Goal: Task Accomplishment & Management: Manage account settings

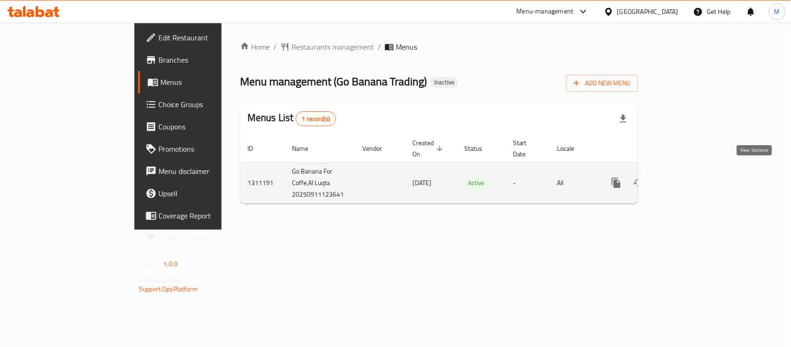
click at [689, 177] on icon "enhanced table" at bounding box center [683, 182] width 11 height 11
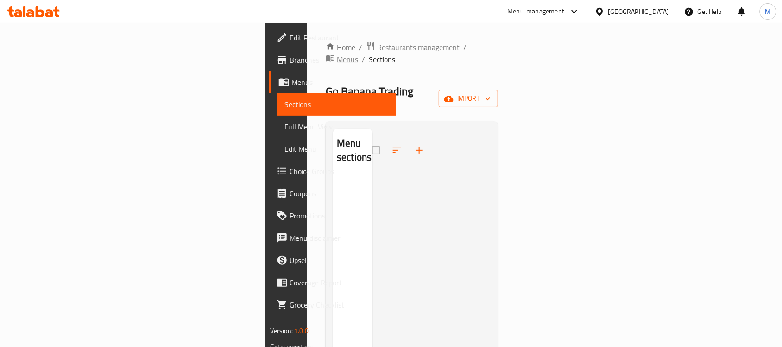
click at [337, 54] on span "Menus" at bounding box center [347, 59] width 21 height 11
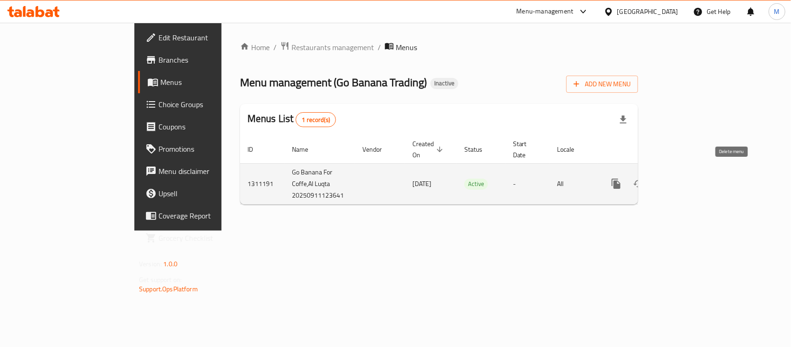
click at [664, 179] on icon "enhanced table" at bounding box center [661, 183] width 6 height 8
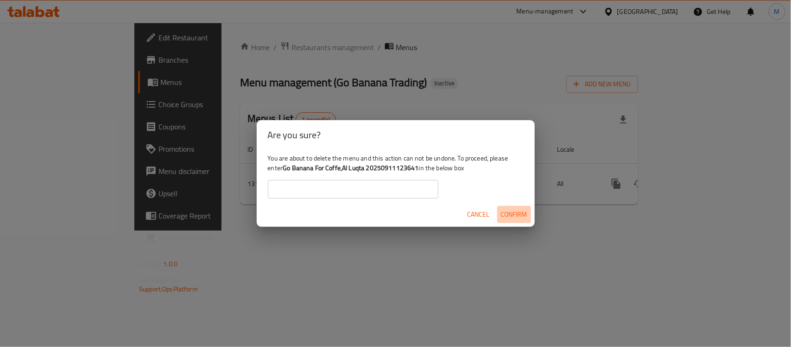
click at [513, 209] on span "Confirm" at bounding box center [514, 215] width 26 height 12
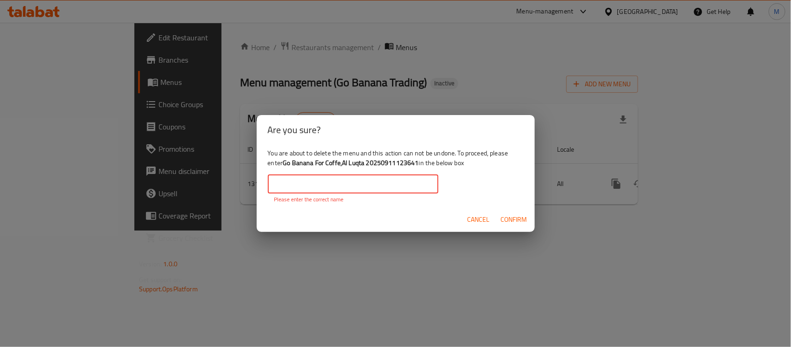
click at [362, 187] on input "text" at bounding box center [353, 184] width 171 height 19
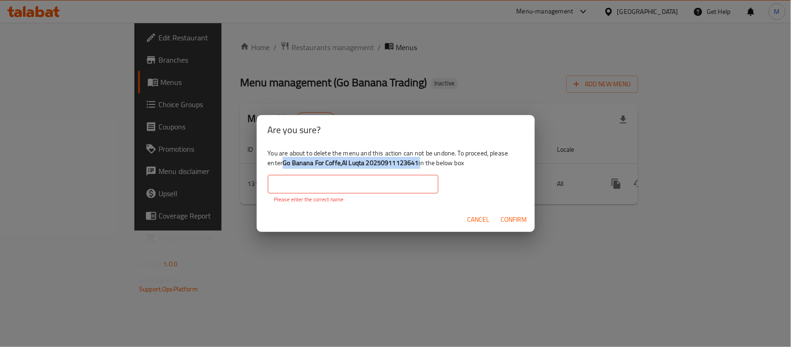
drag, startPoint x: 420, startPoint y: 160, endPoint x: 284, endPoint y: 165, distance: 136.3
click at [284, 165] on div "You are about to delete the menu and this action can not be undone. To proceed,…" at bounding box center [396, 176] width 278 height 62
copy div "Go Banana For Coffe,Al Luqta 20250911123641"
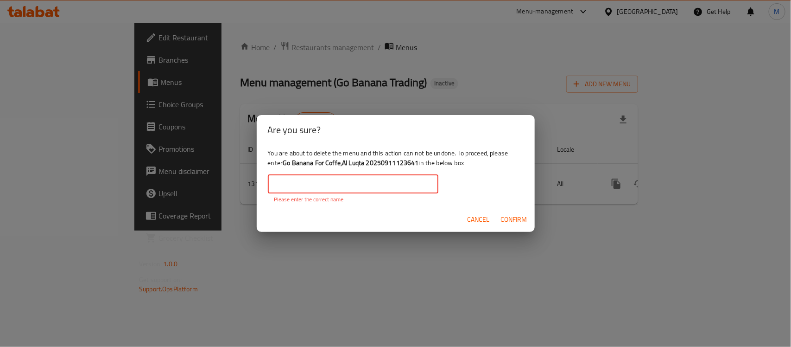
click at [298, 184] on input "text" at bounding box center [353, 184] width 171 height 19
paste input "Go Banana For Coffe,Al Luqta 20250911123641"
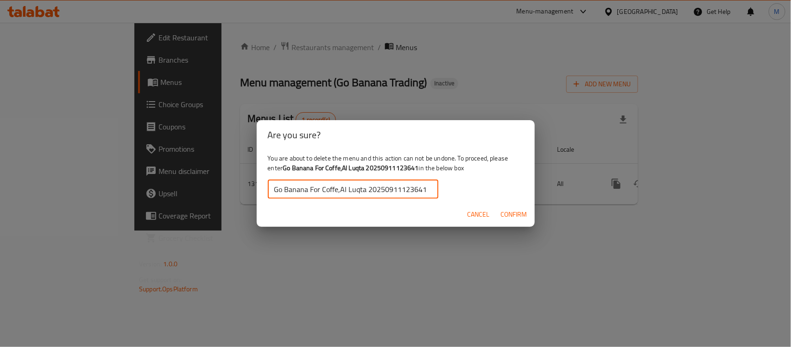
click at [510, 216] on span "Confirm" at bounding box center [514, 215] width 26 height 12
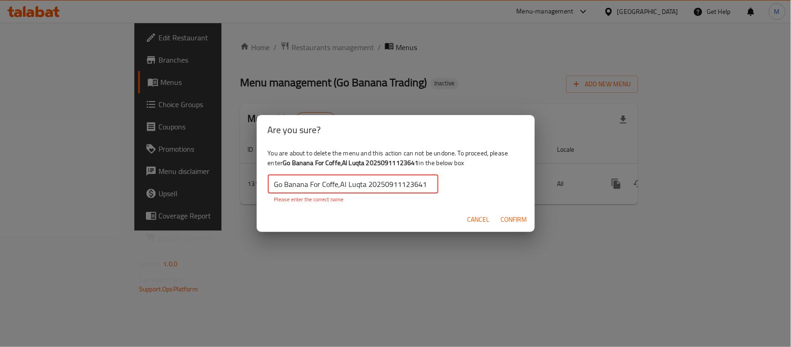
click at [434, 185] on input "Go Banana For Coffe,Al Luqta 20250911123641" at bounding box center [353, 184] width 171 height 19
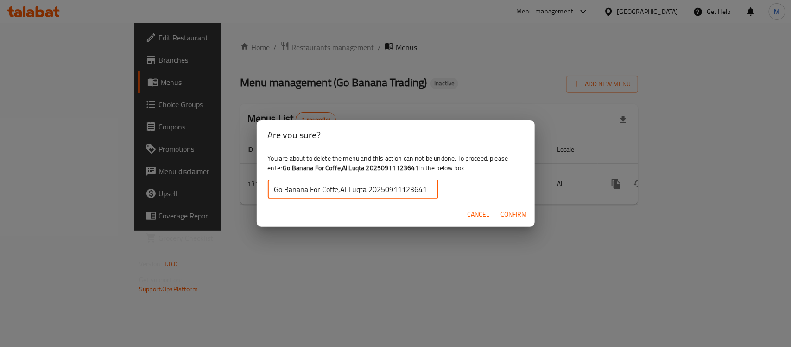
type input "Go Banana For Coffe,Al Luqta 20250911123641"
click at [515, 210] on span "Confirm" at bounding box center [514, 215] width 26 height 12
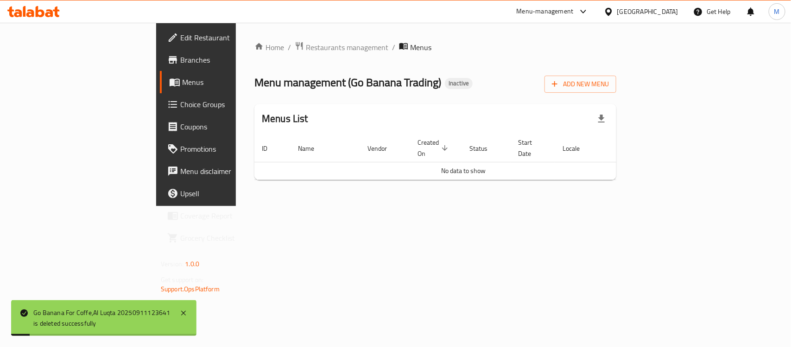
click at [527, 206] on div "Home / Restaurants management / Menus Menu management ( Go Banana Trading ) Ina…" at bounding box center [435, 114] width 399 height 183
click at [609, 86] on span "Add New Menu" at bounding box center [580, 84] width 57 height 12
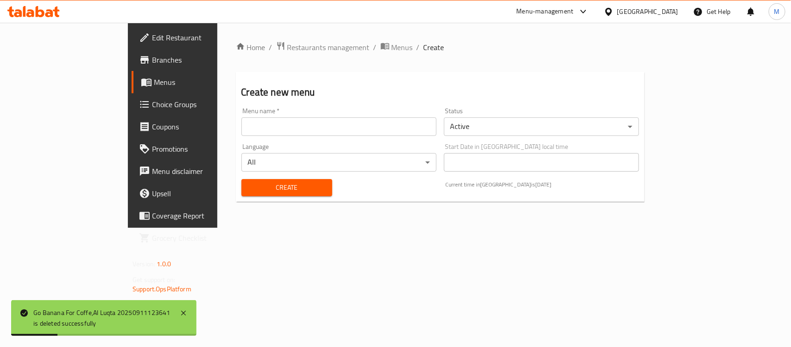
click at [287, 127] on input "text" at bounding box center [338, 126] width 195 height 19
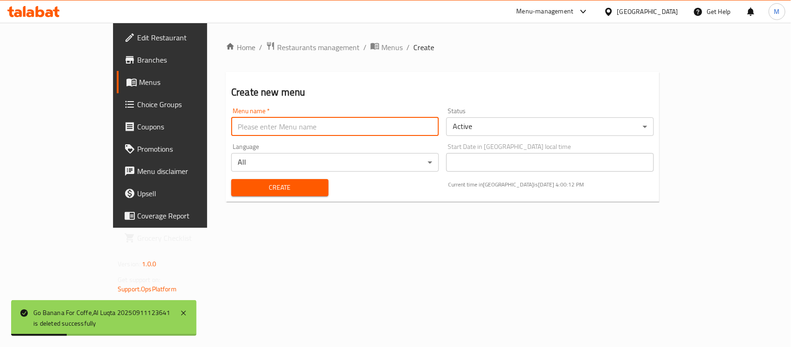
type input "Menu"
click at [239, 186] on span "Create" at bounding box center [280, 188] width 82 height 12
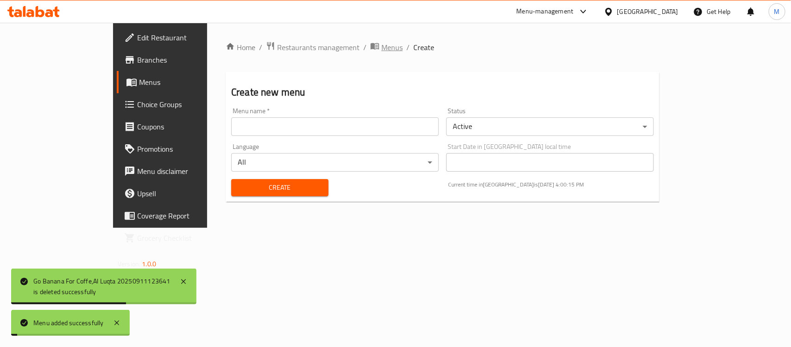
click at [381, 47] on span "Menus" at bounding box center [391, 47] width 21 height 11
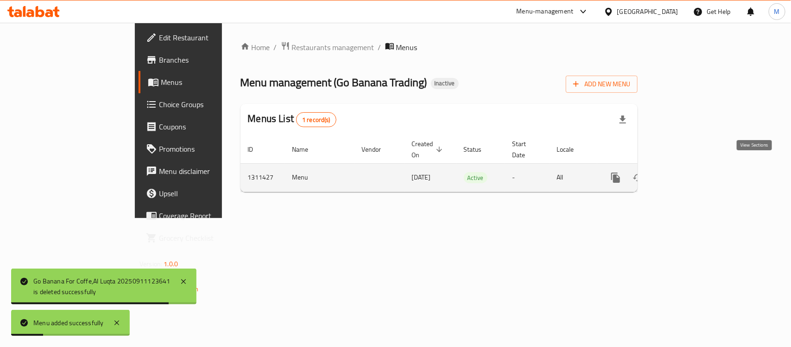
click at [688, 172] on icon "enhanced table" at bounding box center [682, 177] width 11 height 11
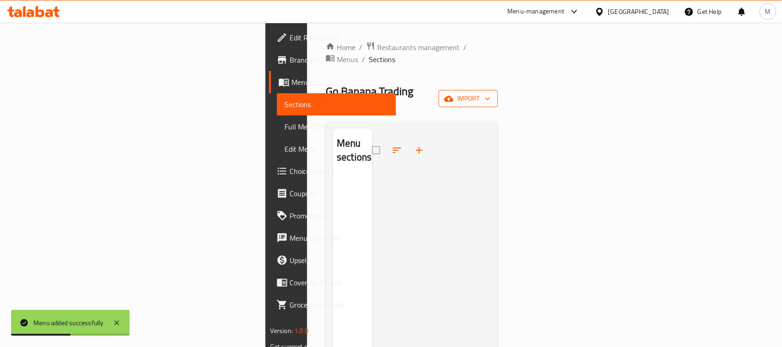
click at [491, 93] on span "import" at bounding box center [468, 99] width 44 height 12
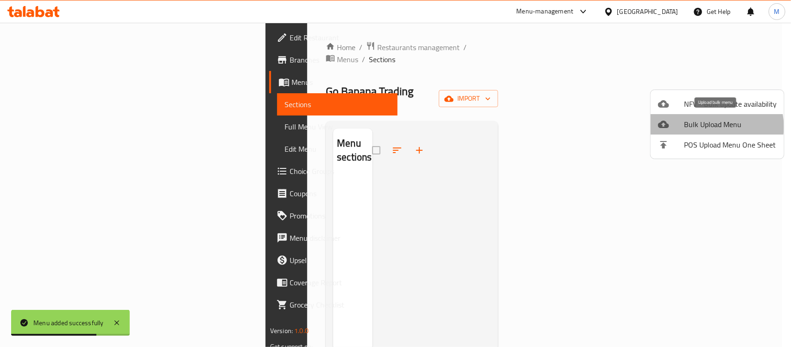
click at [710, 127] on span "Bulk Upload Menu" at bounding box center [730, 124] width 93 height 11
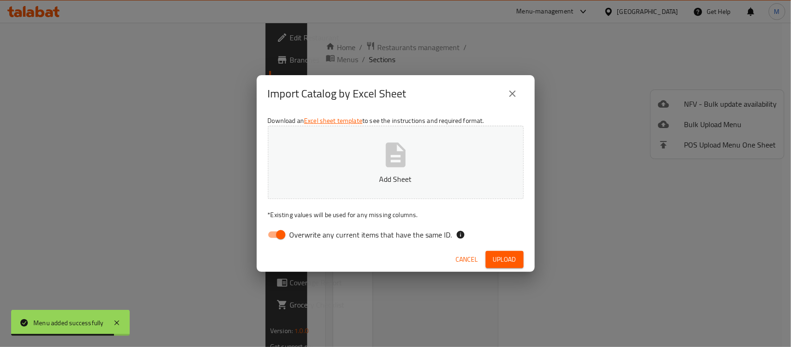
click at [270, 233] on input "Overwrite any current items that have the same ID." at bounding box center [280, 235] width 53 height 18
checkbox input "false"
click at [395, 151] on icon "button" at bounding box center [396, 154] width 20 height 25
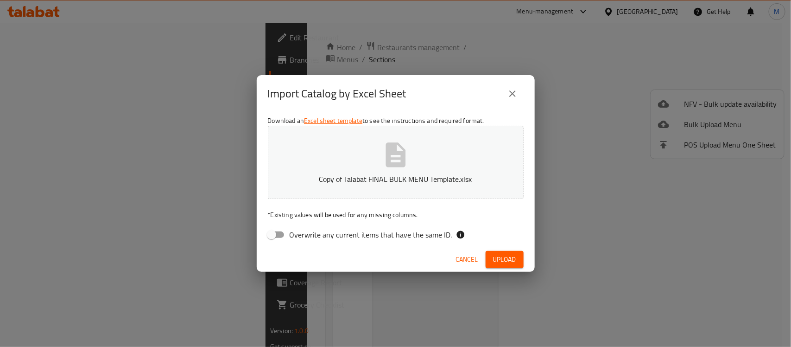
click at [511, 258] on span "Upload" at bounding box center [504, 260] width 23 height 12
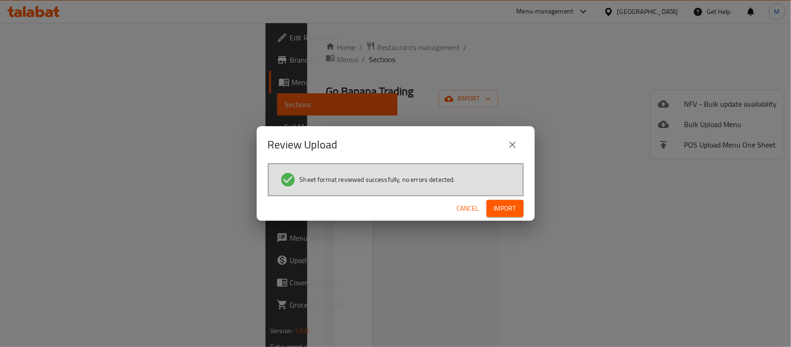
click at [499, 208] on span "Import" at bounding box center [505, 209] width 22 height 12
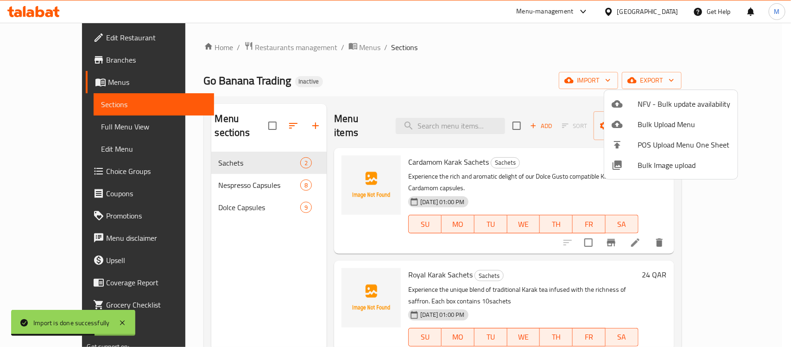
click at [229, 162] on div at bounding box center [395, 173] width 791 height 347
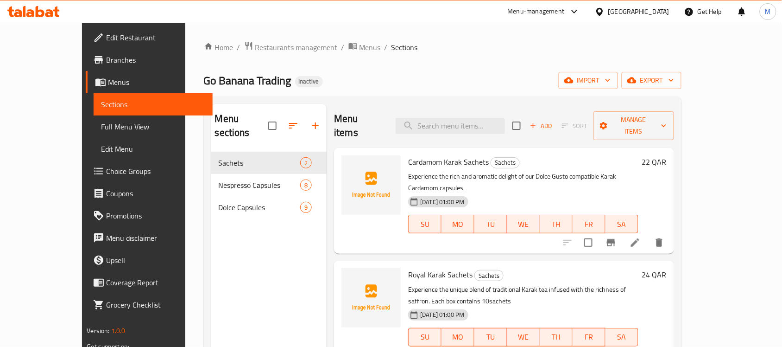
click at [101, 121] on span "Full Menu View" at bounding box center [153, 126] width 104 height 11
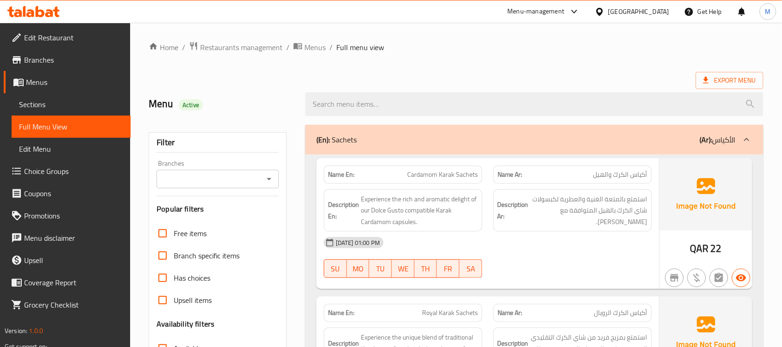
click at [227, 174] on input "Branches" at bounding box center [209, 178] width 101 height 13
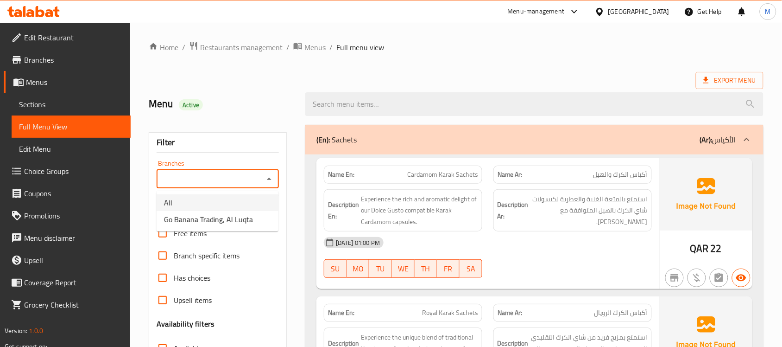
click at [220, 220] on span "Go Banana Trading, Al Luqta" at bounding box center [208, 219] width 89 height 11
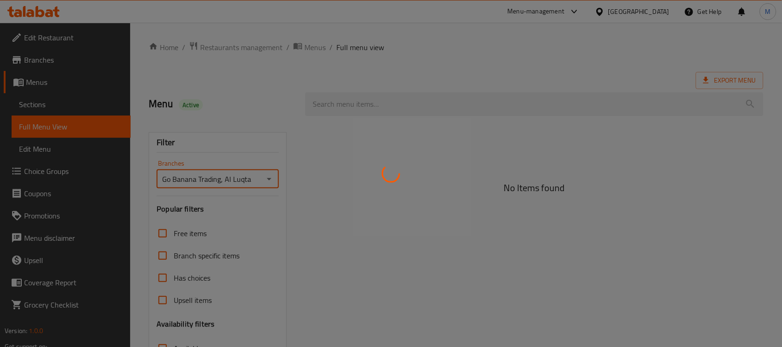
type input "Go Banana Trading, Al Luqta"
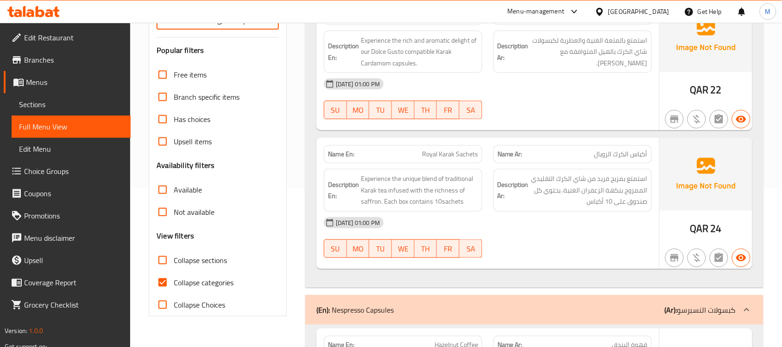
scroll to position [348, 0]
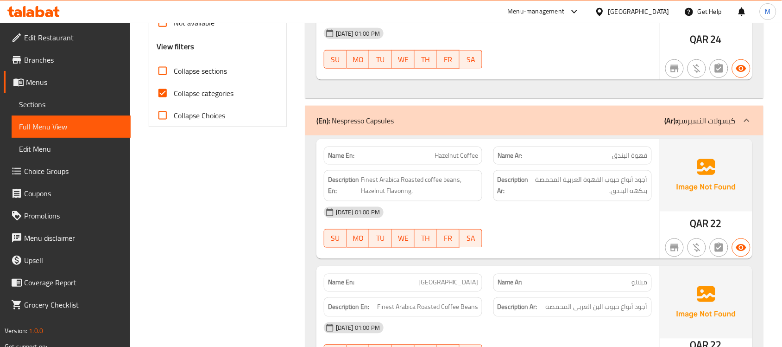
click at [167, 89] on input "Collapse categories" at bounding box center [163, 93] width 22 height 22
checkbox input "false"
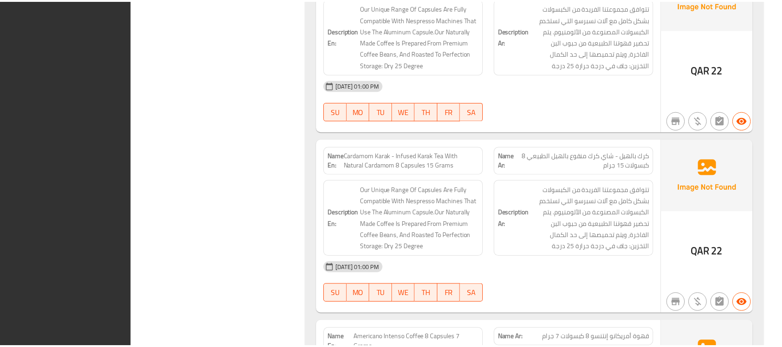
scroll to position [2967, 0]
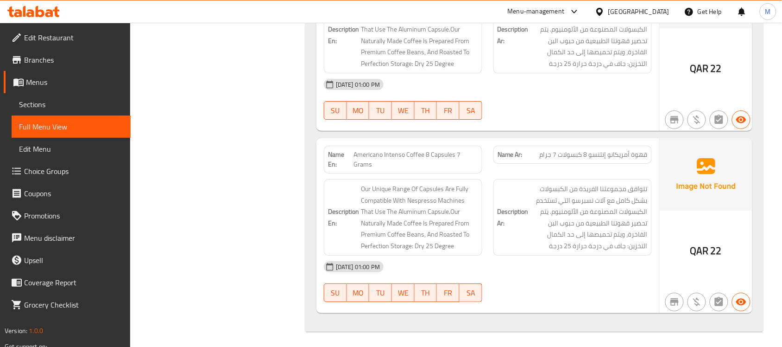
click at [44, 102] on span "Sections" at bounding box center [71, 104] width 104 height 11
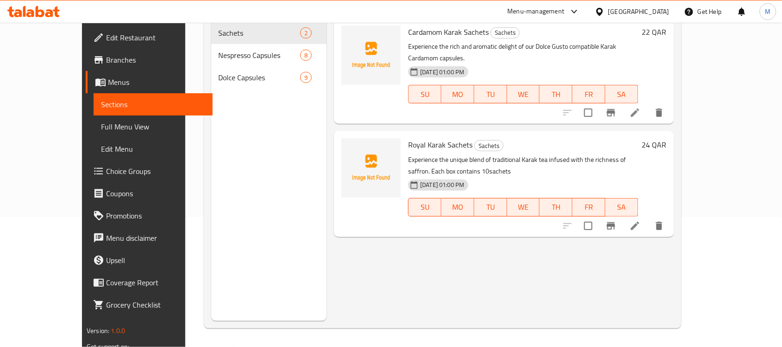
scroll to position [130, 0]
click at [641, 220] on icon at bounding box center [635, 225] width 11 height 11
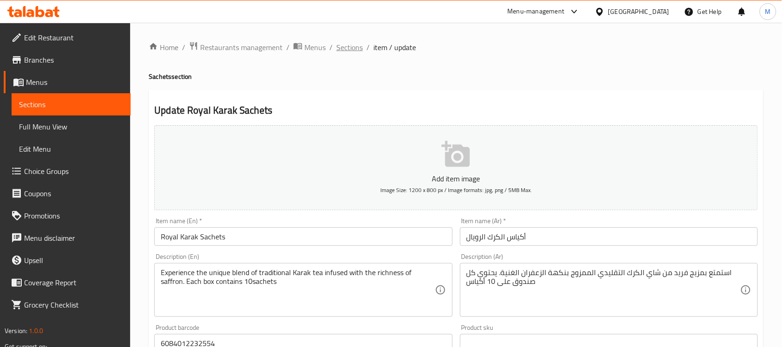
click at [356, 47] on span "Sections" at bounding box center [349, 47] width 26 height 11
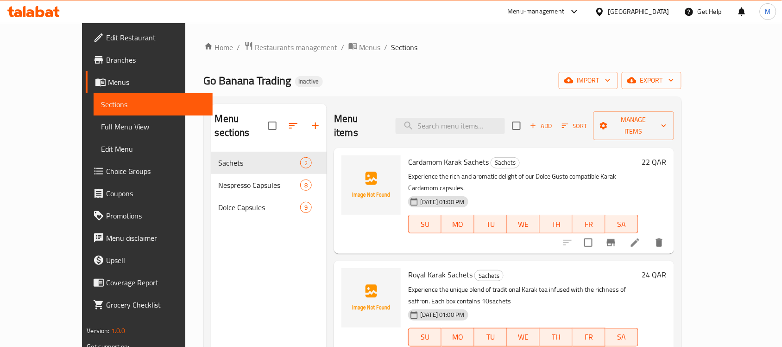
click at [406, 23] on div at bounding box center [391, 23] width 782 height 0
click at [106, 56] on span "Branches" at bounding box center [155, 59] width 99 height 11
